Goal: Information Seeking & Learning: Learn about a topic

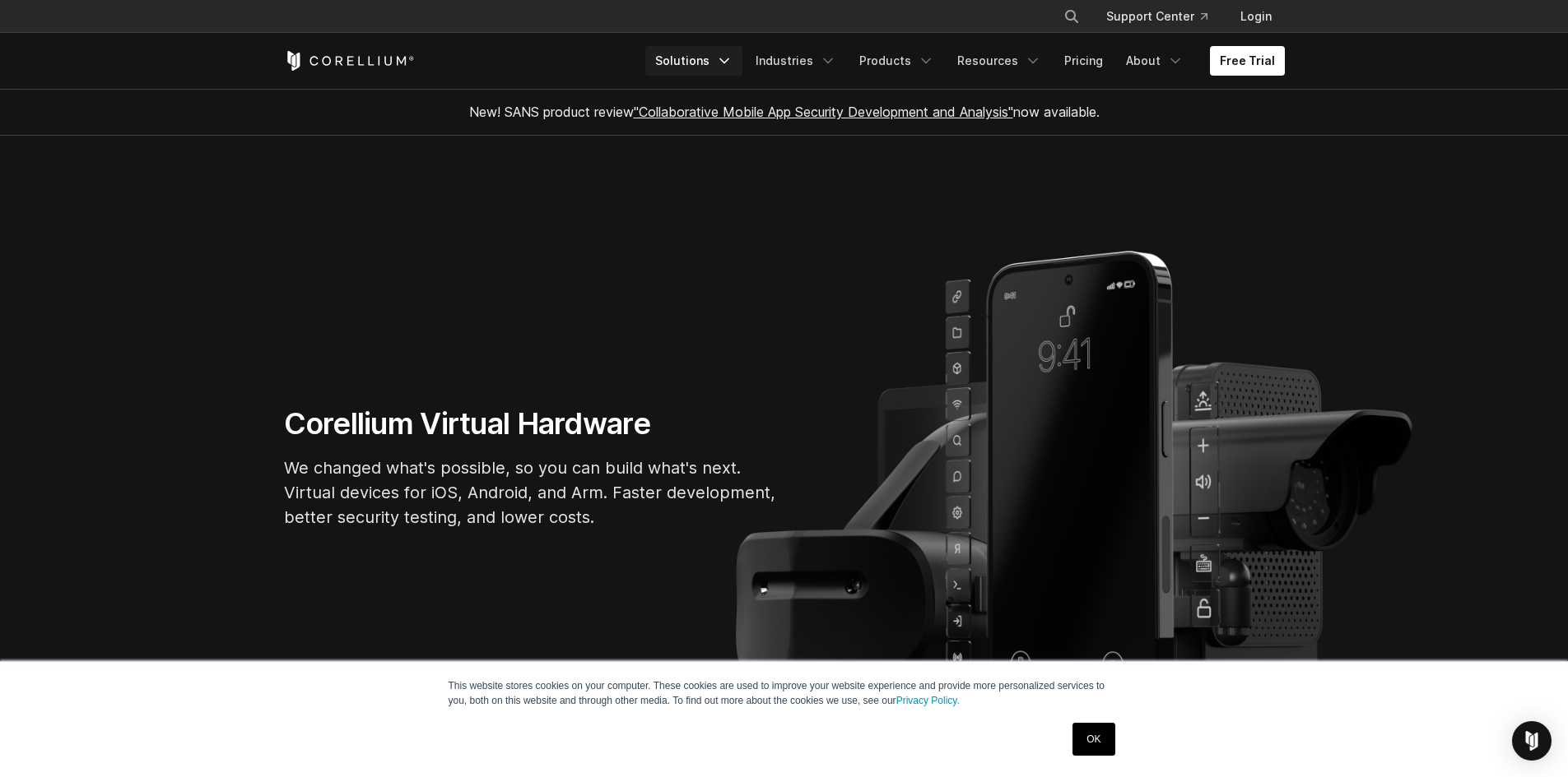
drag, startPoint x: 0, startPoint y: 0, endPoint x: 714, endPoint y: 59, distance: 716.4
click at [714, 59] on link "Solutions" at bounding box center [694, 61] width 97 height 30
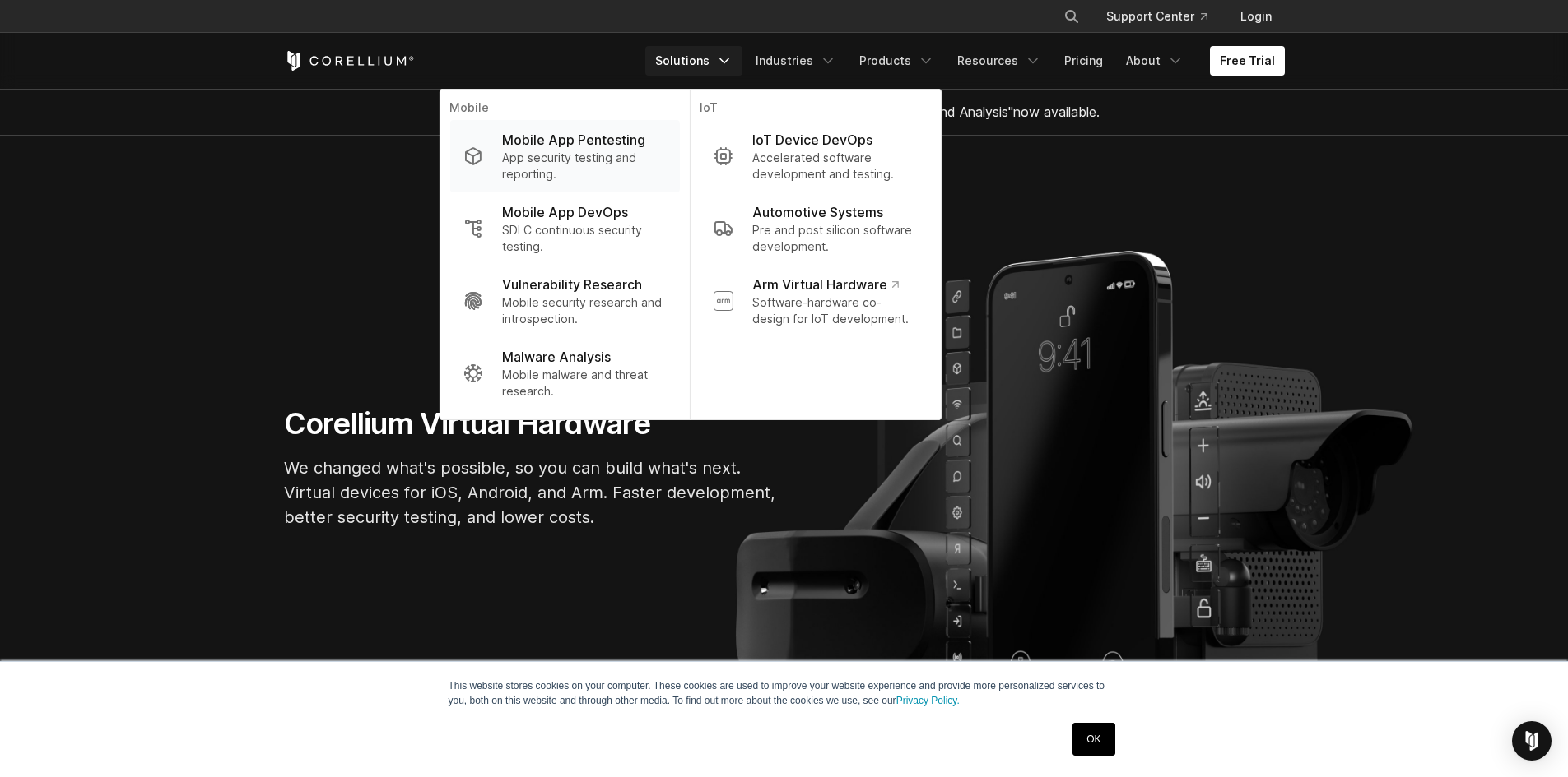
click at [628, 148] on p "Mobile App Pentesting" at bounding box center [573, 139] width 143 height 20
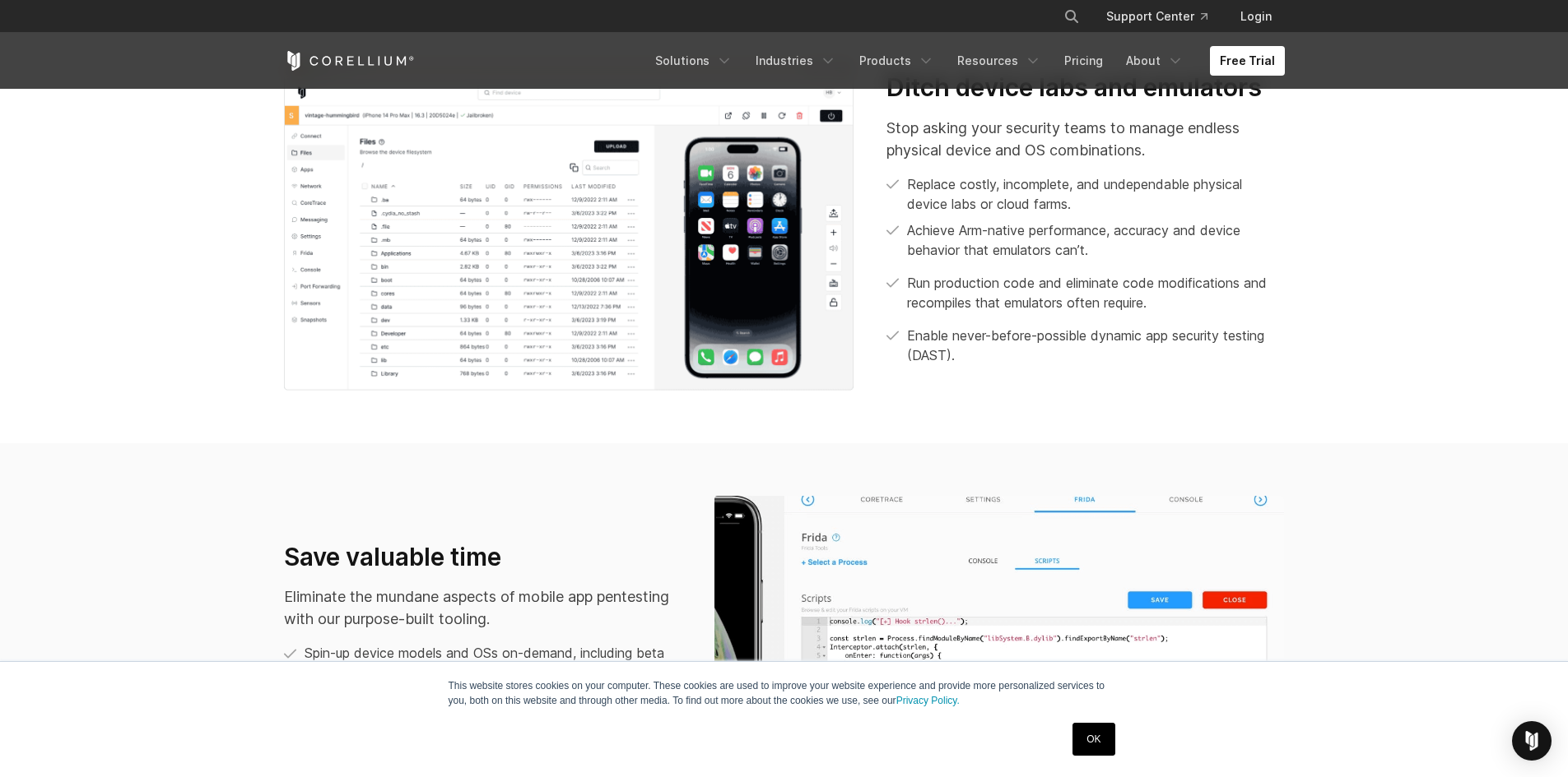
scroll to position [905, 0]
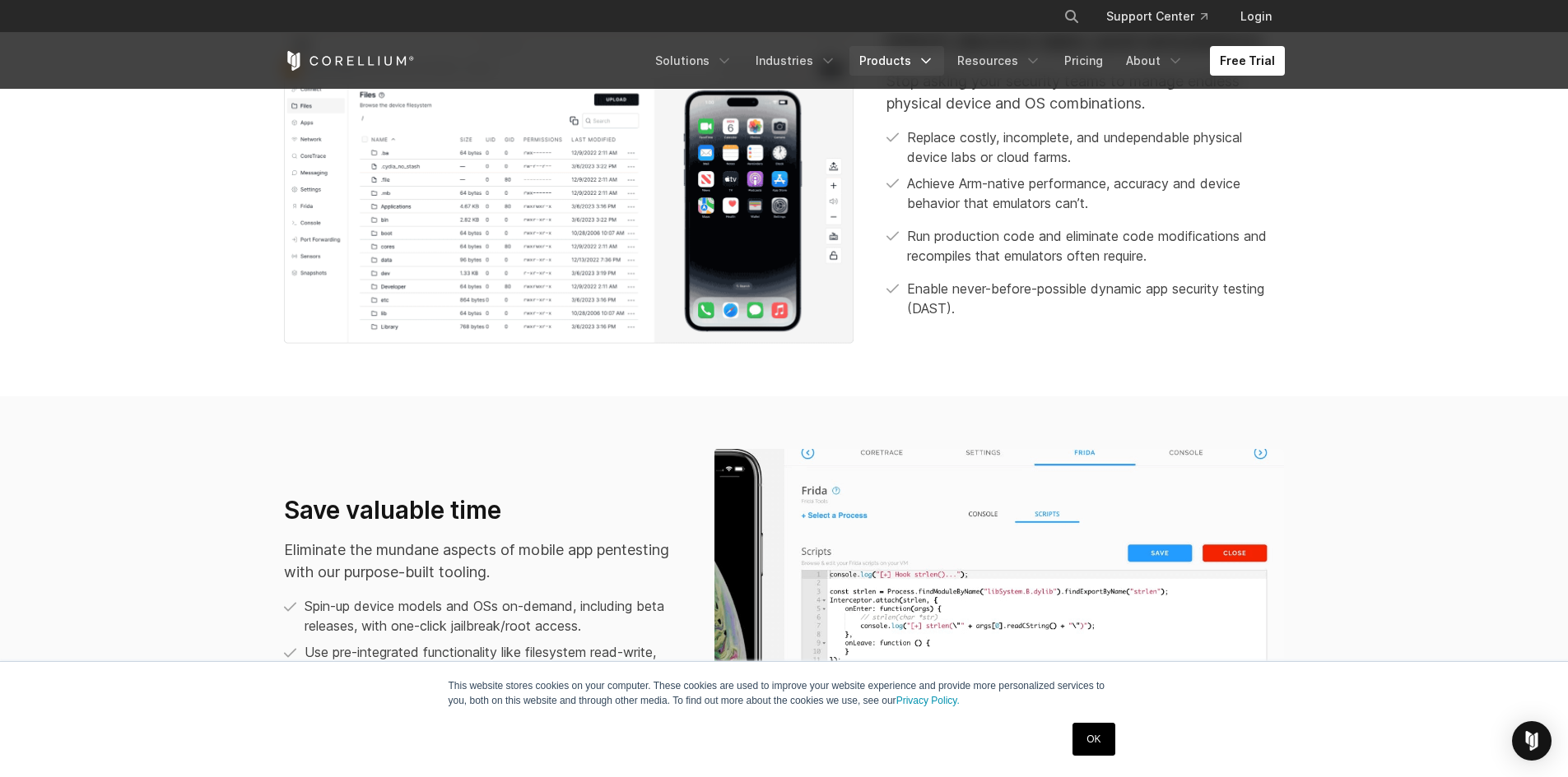
click at [906, 64] on link "Products" at bounding box center [896, 61] width 94 height 30
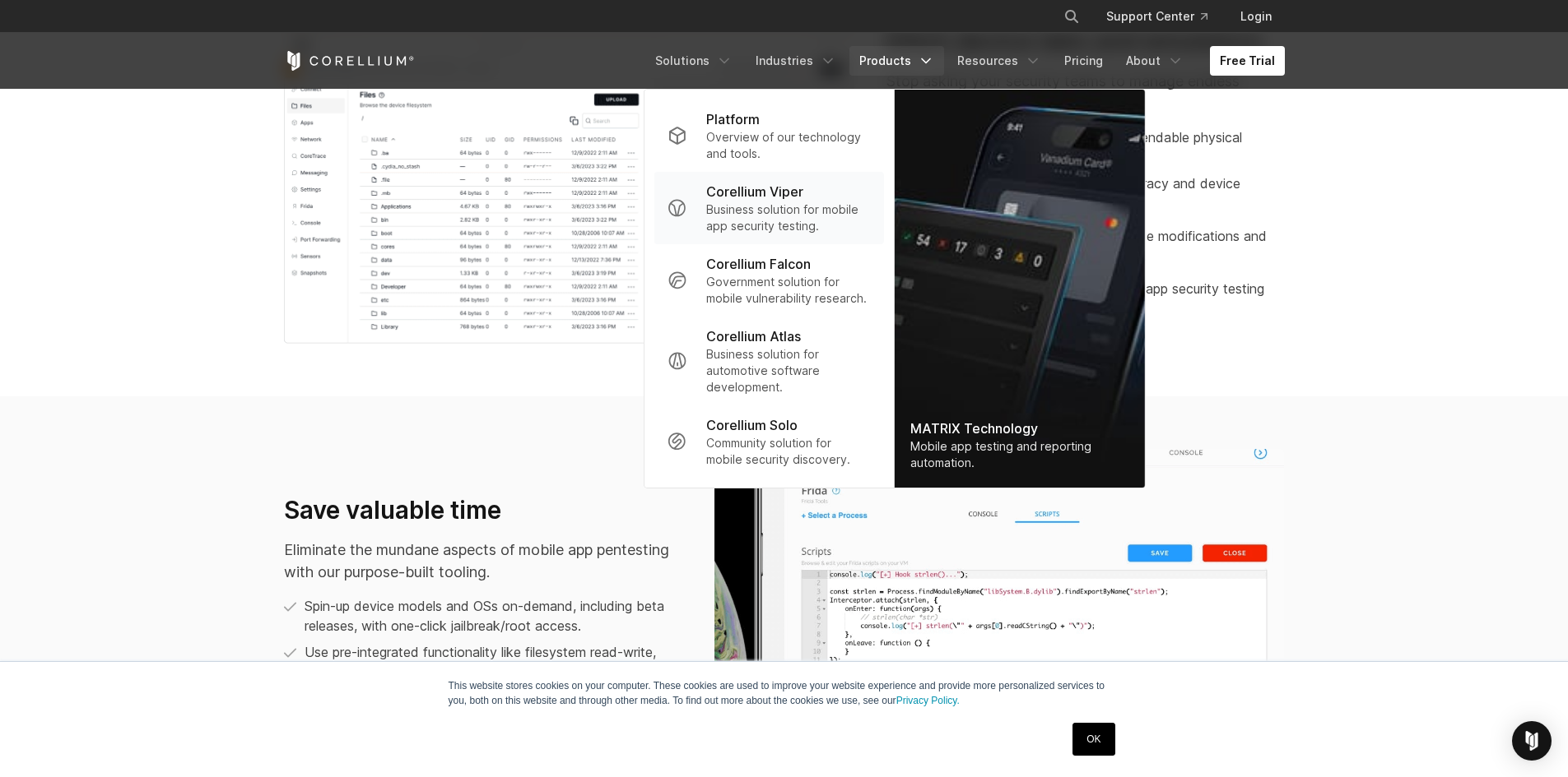
click at [829, 214] on p "Business solution for mobile app security testing." at bounding box center [788, 218] width 164 height 33
